Goal: Task Accomplishment & Management: Manage account settings

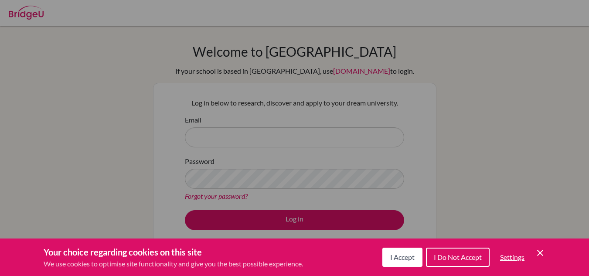
click at [537, 256] on icon "Cookie Control Close Icon" at bounding box center [540, 253] width 10 height 10
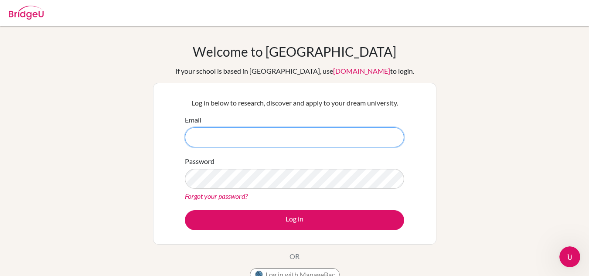
click at [266, 145] on input "Email" at bounding box center [294, 137] width 219 height 20
type input "[PERSON_NAME][EMAIL_ADDRESS][DOMAIN_NAME]"
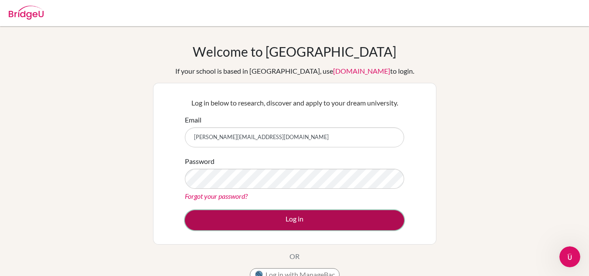
click at [371, 227] on button "Log in" at bounding box center [294, 220] width 219 height 20
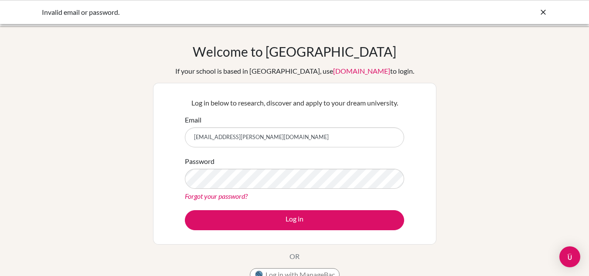
type input "a.gutierrez.2026@seishn.com"
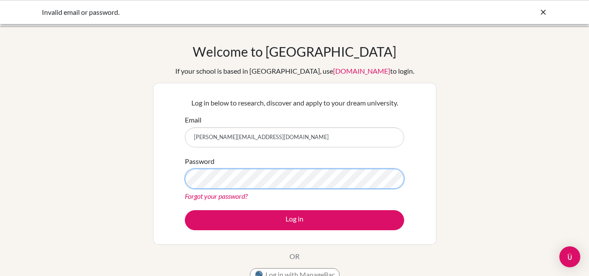
click at [185, 210] on button "Log in" at bounding box center [294, 220] width 219 height 20
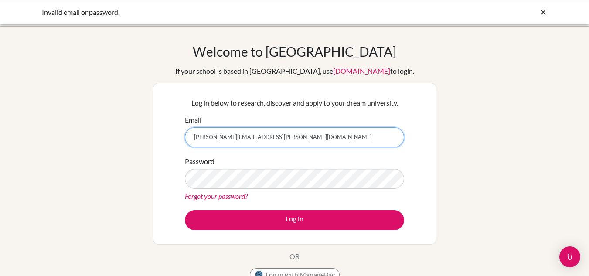
click at [208, 138] on input "Andra.gutierrez.2026@seishn.com" at bounding box center [294, 137] width 219 height 20
click at [191, 136] on input ".gutierrez.2026@seishn.com" at bounding box center [294, 137] width 219 height 20
type input "[PERSON_NAME][EMAIL_ADDRESS][DOMAIN_NAME]"
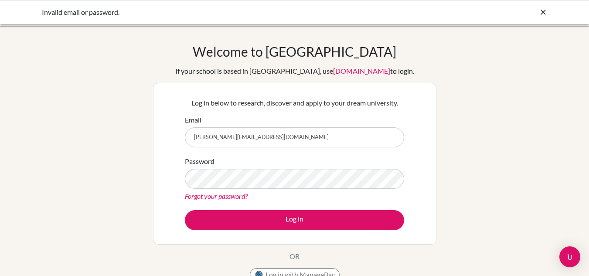
click at [205, 197] on link "Forgot your password?" at bounding box center [216, 196] width 63 height 8
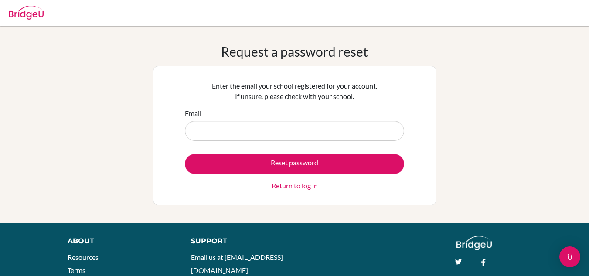
click at [275, 136] on input "Email" at bounding box center [294, 131] width 219 height 20
type input "[PERSON_NAME][EMAIL_ADDRESS][DOMAIN_NAME]"
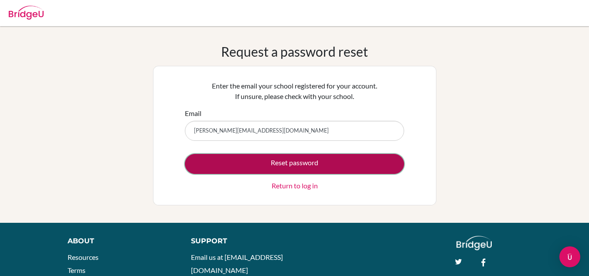
click at [314, 171] on button "Reset password" at bounding box center [294, 164] width 219 height 20
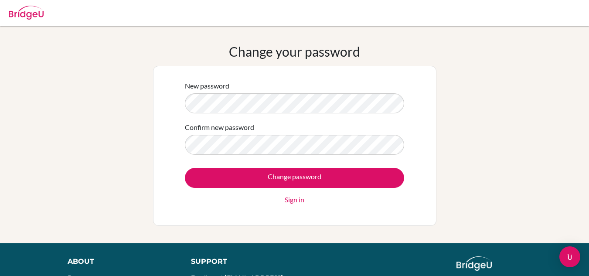
click at [423, 204] on div "New password Confirm new password Change password Sign in" at bounding box center [294, 146] width 283 height 160
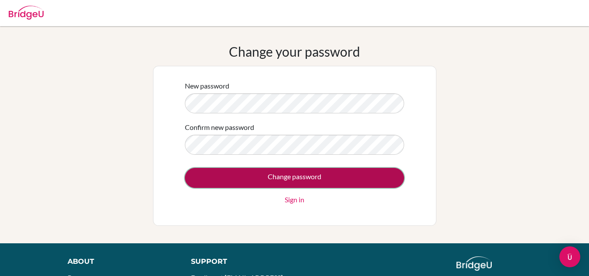
click at [291, 175] on input "Change password" at bounding box center [294, 178] width 219 height 20
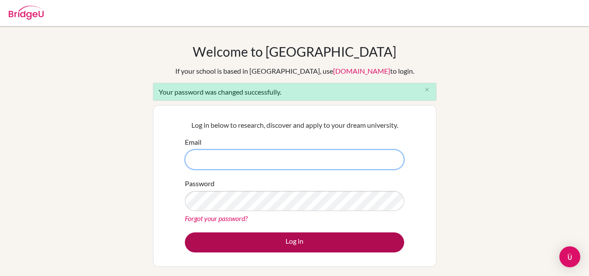
type input "a.gutierrez.2026@seishn.com"
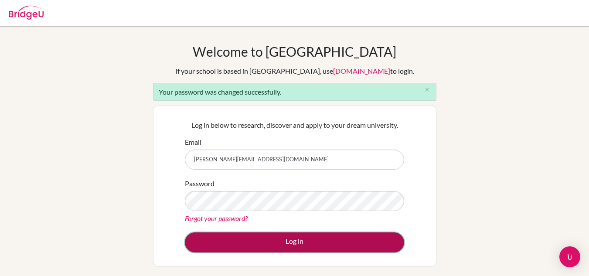
click at [285, 251] on button "Log in" at bounding box center [294, 242] width 219 height 20
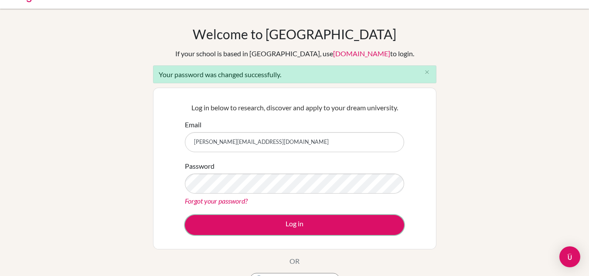
scroll to position [31, 0]
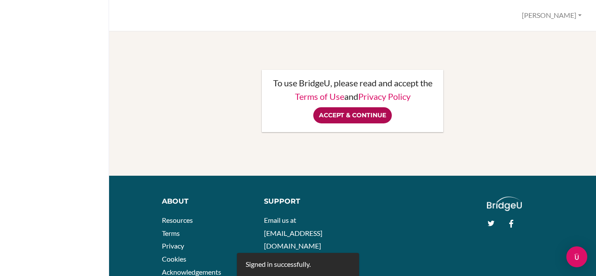
click at [339, 116] on input "Accept & Continue" at bounding box center [352, 115] width 78 height 16
